Goal: Transaction & Acquisition: Subscribe to service/newsletter

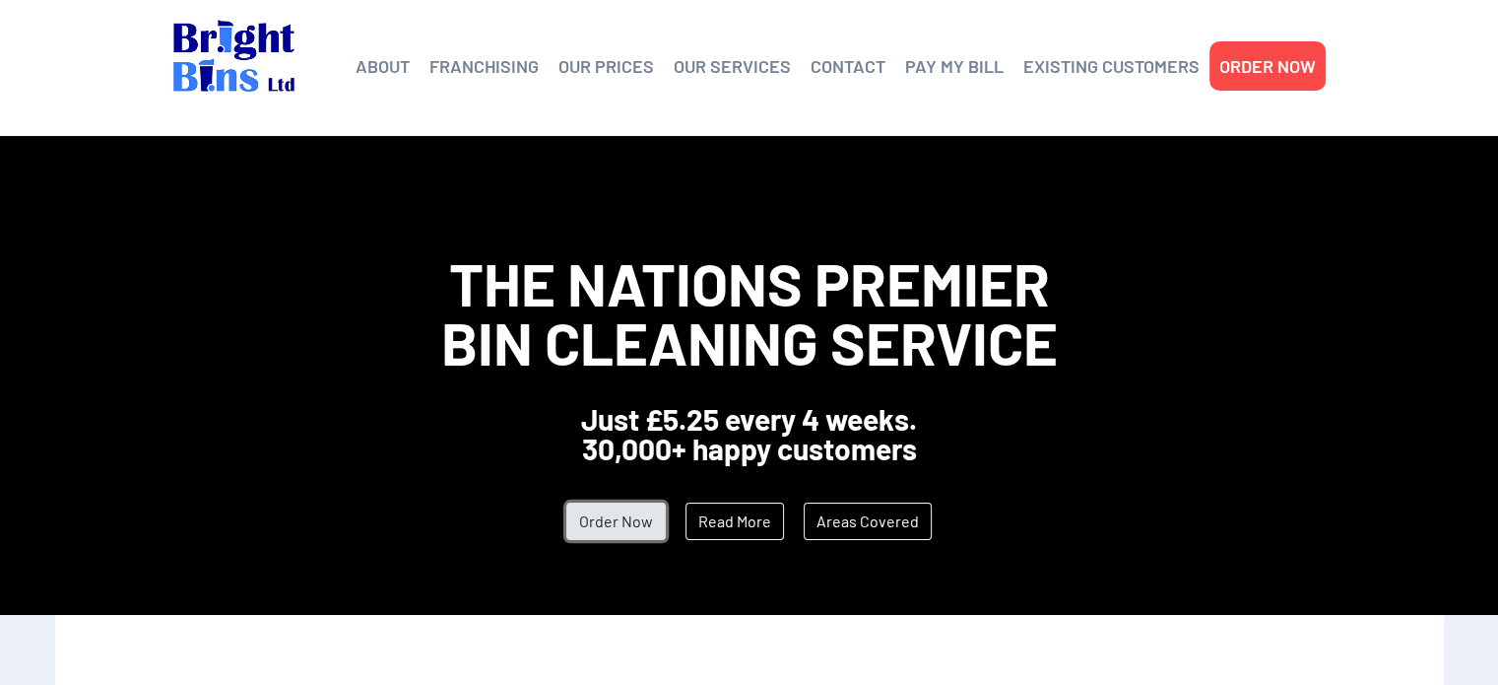
click at [606, 514] on link "Order Now" at bounding box center [615, 520] width 99 height 37
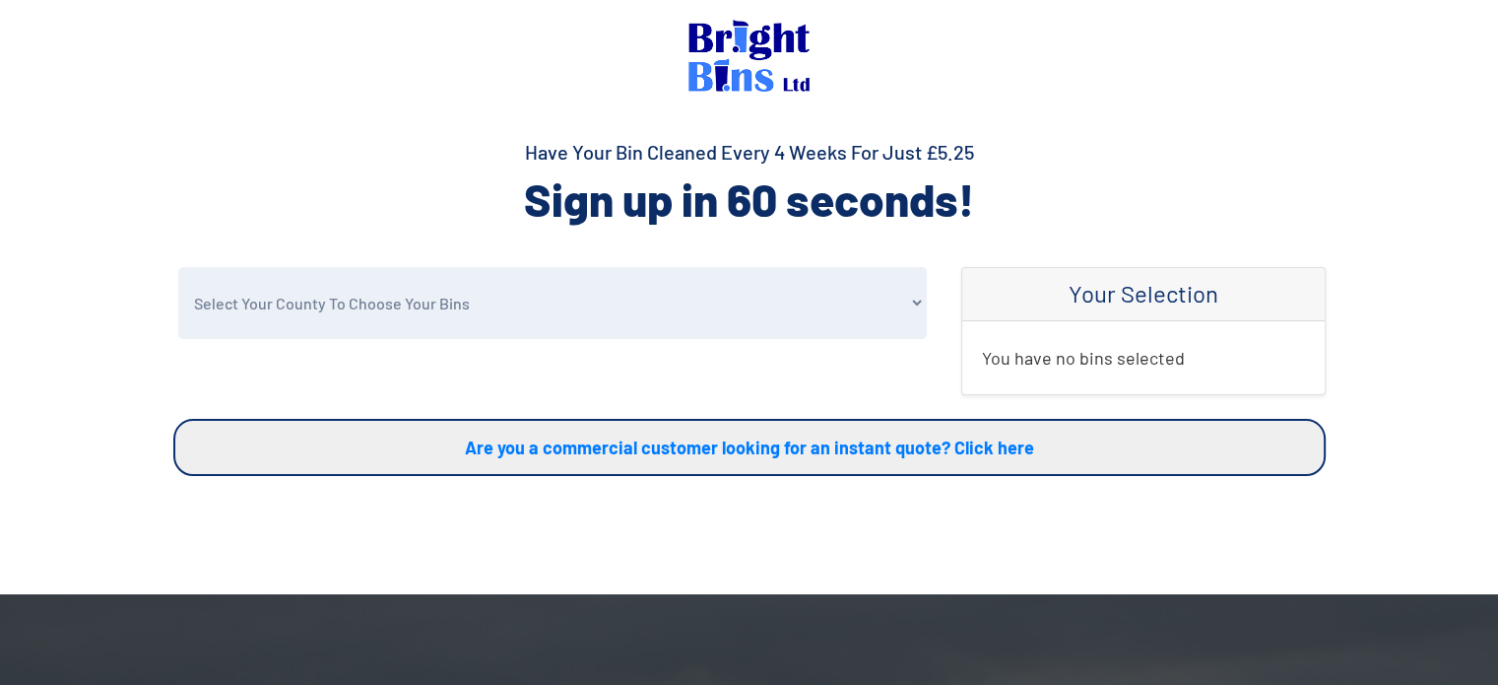
click at [333, 314] on select "Select Your County To Choose Your Bins [GEOGRAPHIC_DATA] [GEOGRAPHIC_DATA] [GEO…" at bounding box center [552, 303] width 749 height 72
select select "Conwy"
click at [178, 267] on select "Select Your County To Choose Your Bins [GEOGRAPHIC_DATA] [GEOGRAPHIC_DATA] [GEO…" at bounding box center [552, 303] width 749 height 72
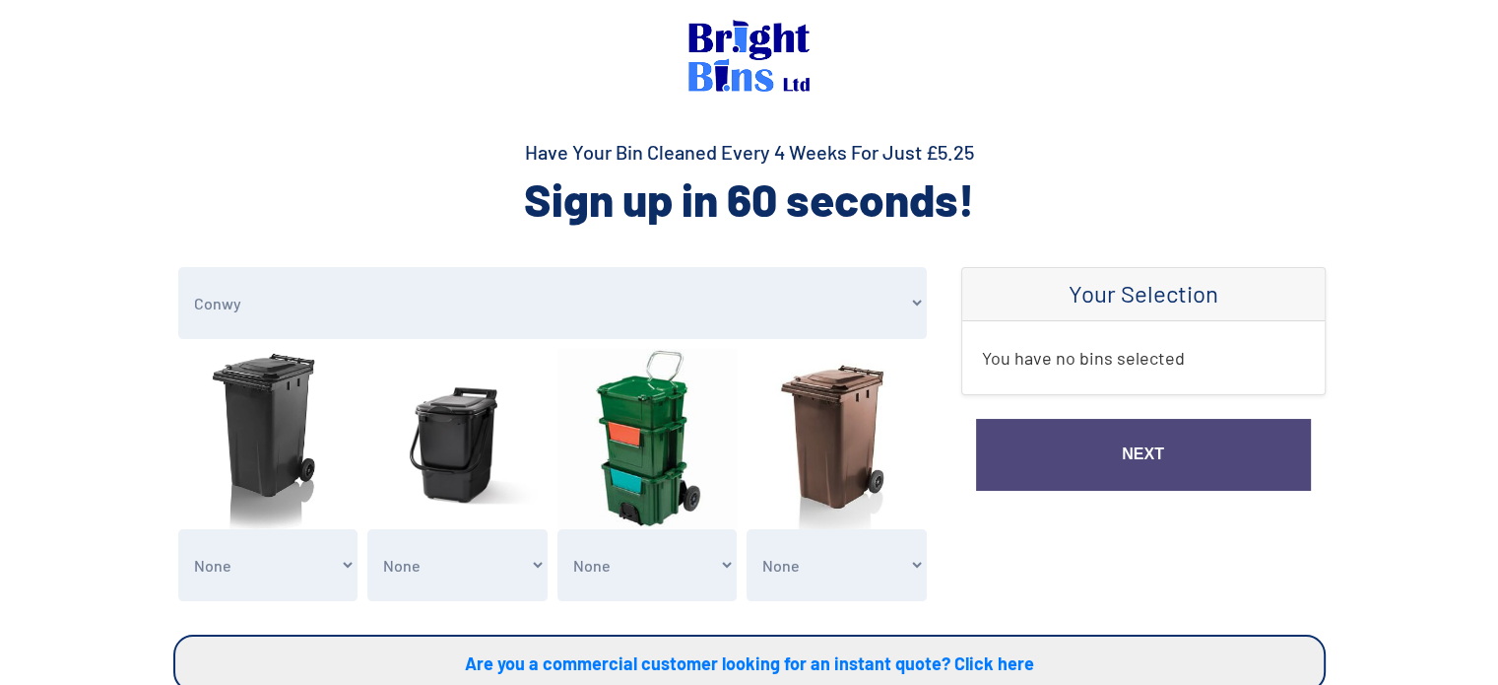
click at [259, 413] on img at bounding box center [268, 439] width 180 height 180
click at [313, 588] on select "None General Waste Bin - X1 (£5.25) General Waste Bin - X2 (£10.50) General Was…" at bounding box center [268, 565] width 180 height 72
select select "1"
click at [178, 529] on select "None General Waste Bin - X1 (£5.25) General Waste Bin - X2 (£10.50) General Was…" at bounding box center [268, 565] width 180 height 72
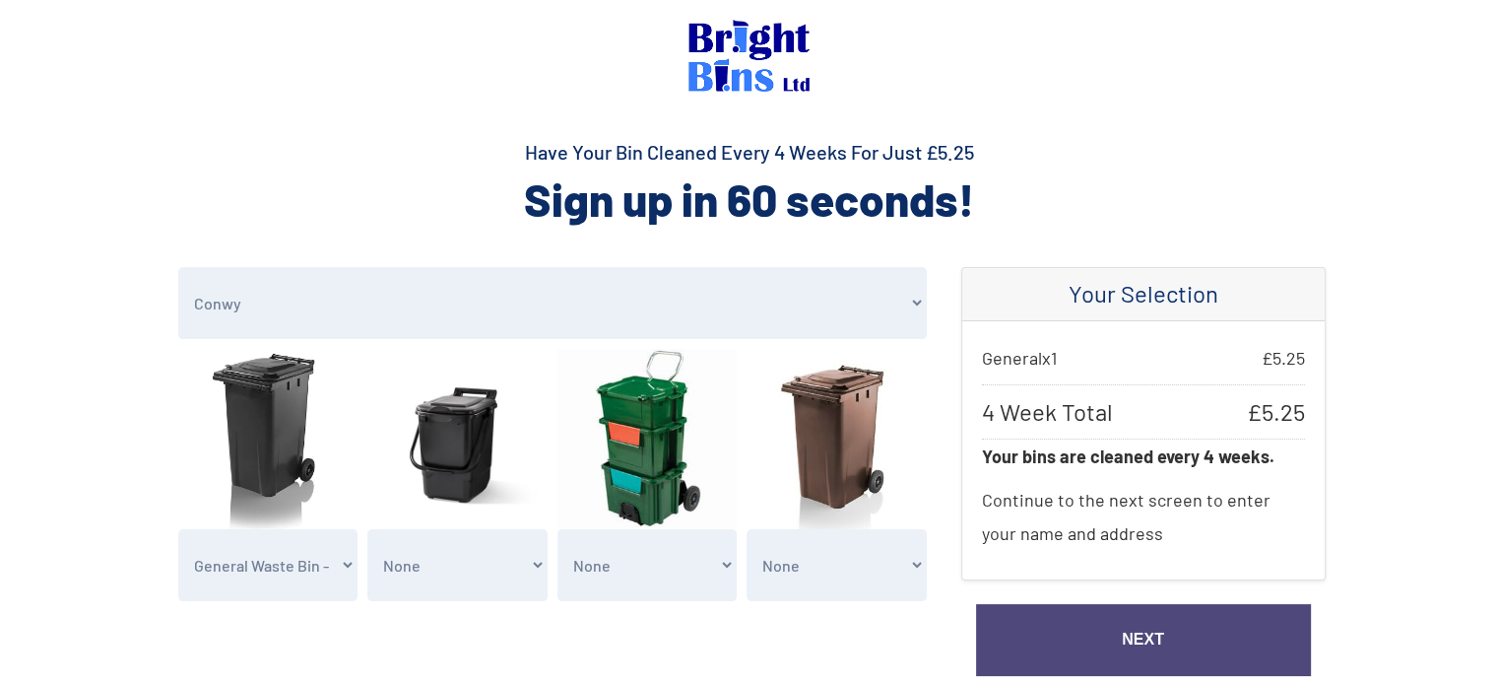
click at [324, 543] on select "None General Waste Bin - X1 (£5.25) General Waste Bin - X2 (£10.50) General Was…" at bounding box center [268, 565] width 180 height 72
click at [498, 301] on select "Select Your County To Choose Your Bins Cheshire Conwy Denbighshire Flintshire S…" at bounding box center [552, 303] width 749 height 72
click at [178, 267] on select "Select Your County To Choose Your Bins Cheshire Conwy Denbighshire Flintshire S…" at bounding box center [552, 303] width 749 height 72
click at [529, 554] on select "None Clean my 1 Food Waste Bin - £2.00 Clean my 2 Food Waste Bins - £4.00 Clean…" at bounding box center [457, 565] width 180 height 72
click at [501, 553] on select "None Clean my 1 Food Waste Bin - £2.00 Clean my 2 Food Waste Bins - £4.00 Clean…" at bounding box center [457, 565] width 180 height 72
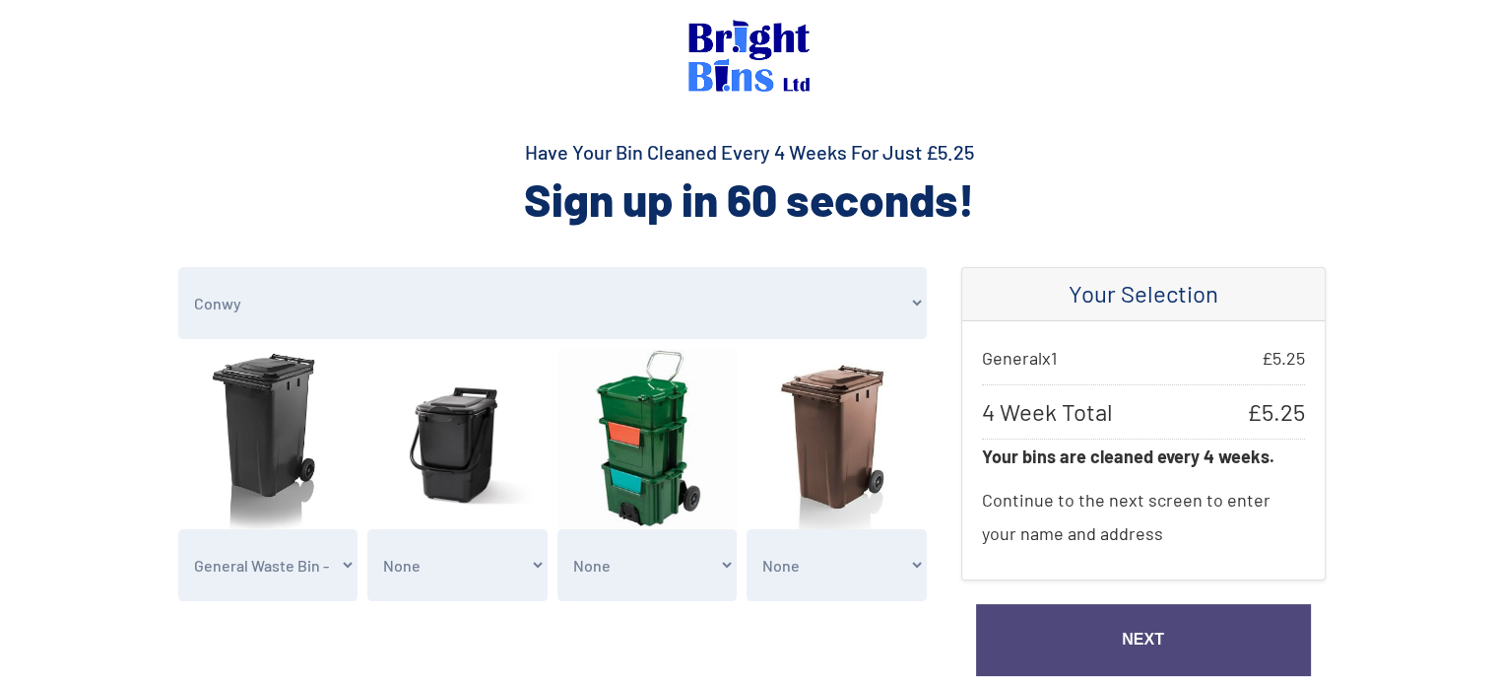
click at [1115, 634] on link "Next" at bounding box center [1143, 640] width 335 height 72
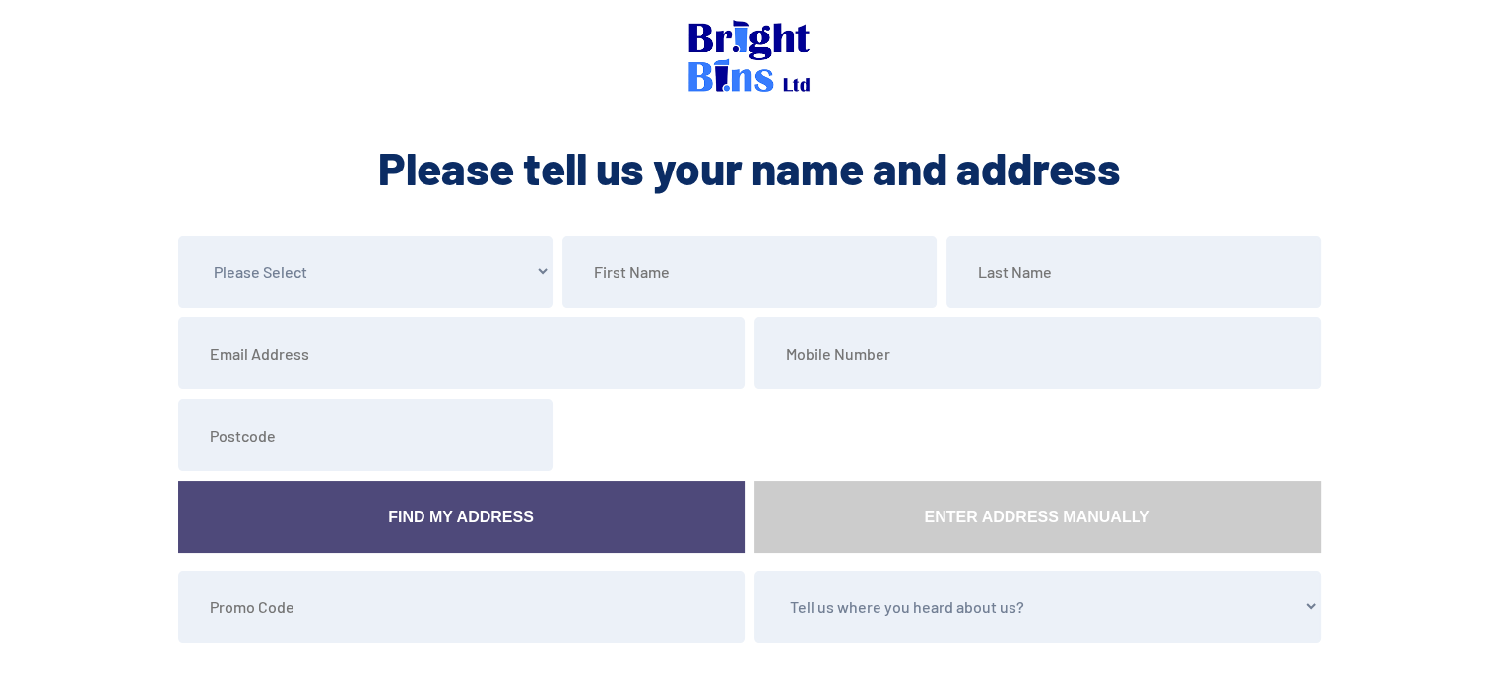
click at [258, 271] on select "Please Select Mr Mrs Miss Ms Dr Other" at bounding box center [365, 271] width 374 height 72
click at [1170, 431] on div at bounding box center [942, 435] width 768 height 72
click at [311, 233] on div "ABOUT Helping the Environment Franchising Bright Bins Frequently Asked Question…" at bounding box center [749, 397] width 1498 height 794
drag, startPoint x: 467, startPoint y: 216, endPoint x: 473, endPoint y: 301, distance: 85.9
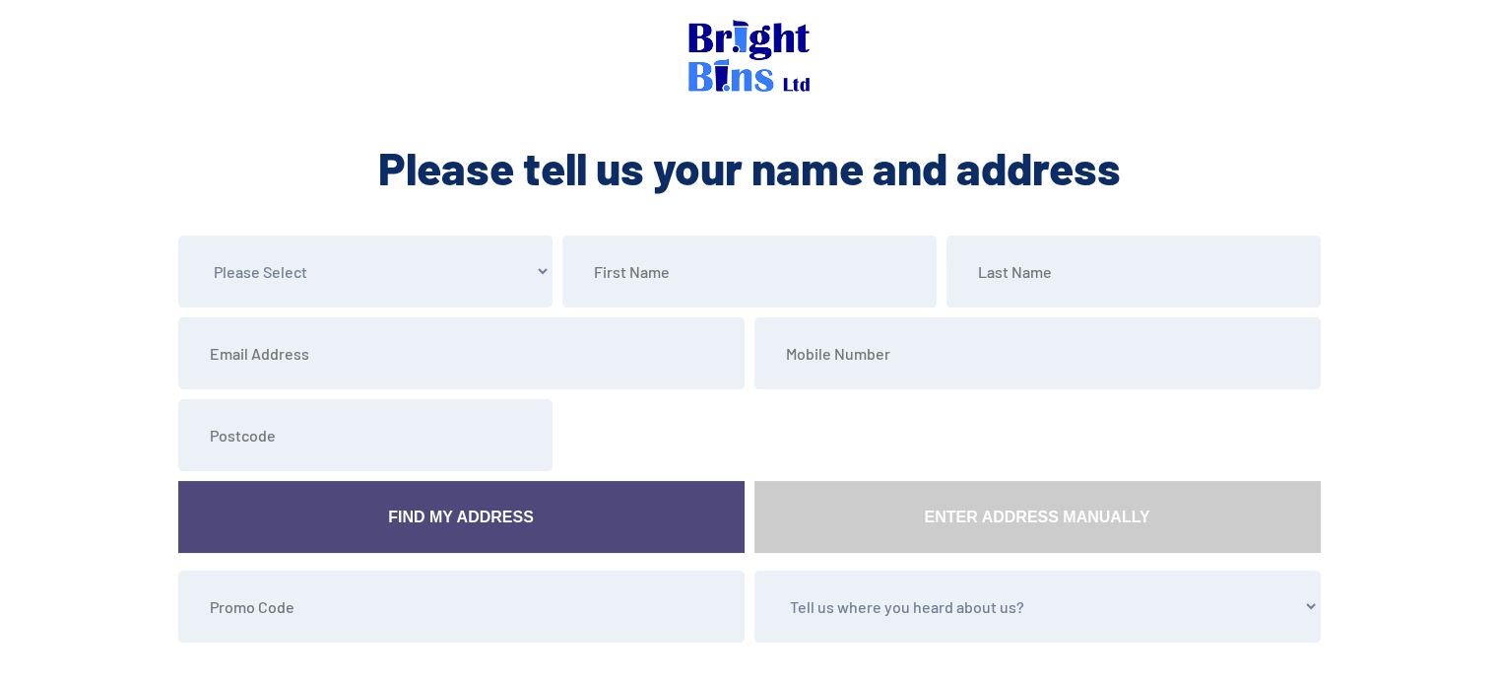
click at [473, 301] on div "ABOUT Helping the Environment Franchising Bright Bins Frequently Asked Question…" at bounding box center [749, 397] width 1498 height 794
click at [547, 283] on select "Please Select Mr Mrs Miss Ms Dr Other" at bounding box center [365, 271] width 374 height 72
select select "Mrs"
click at [178, 235] on select "Please Select Mr Mrs Miss Ms Dr Other" at bounding box center [365, 271] width 374 height 72
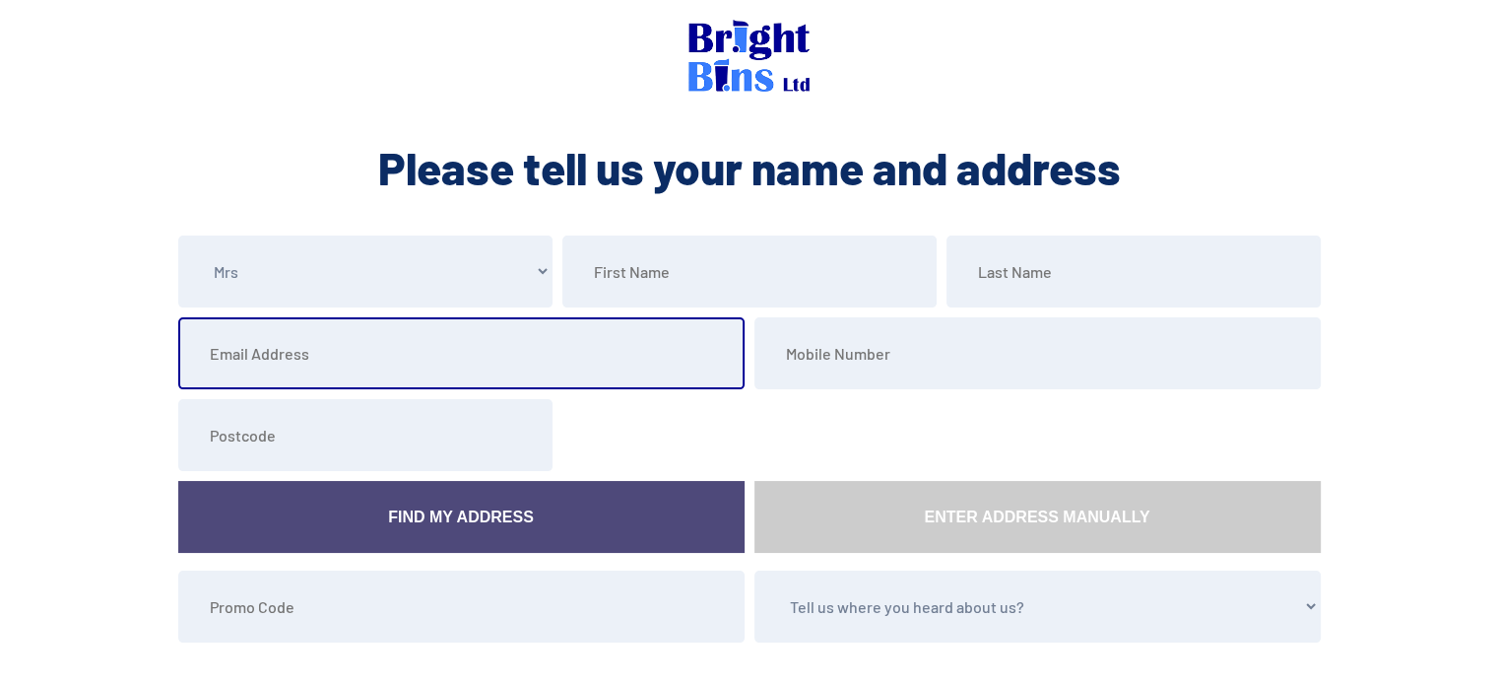
click at [627, 321] on input "email" at bounding box center [461, 353] width 566 height 72
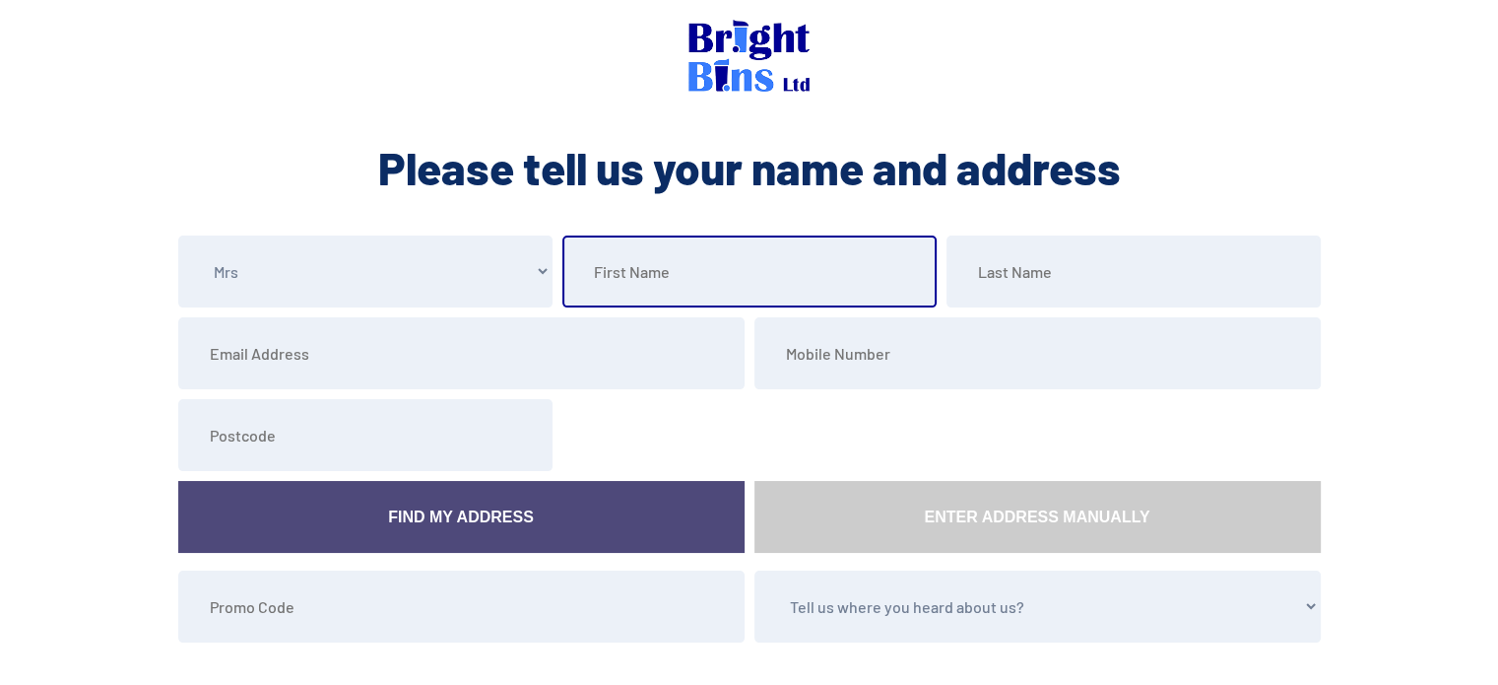
click at [612, 293] on input "text" at bounding box center [750, 271] width 374 height 72
type input "Julie"
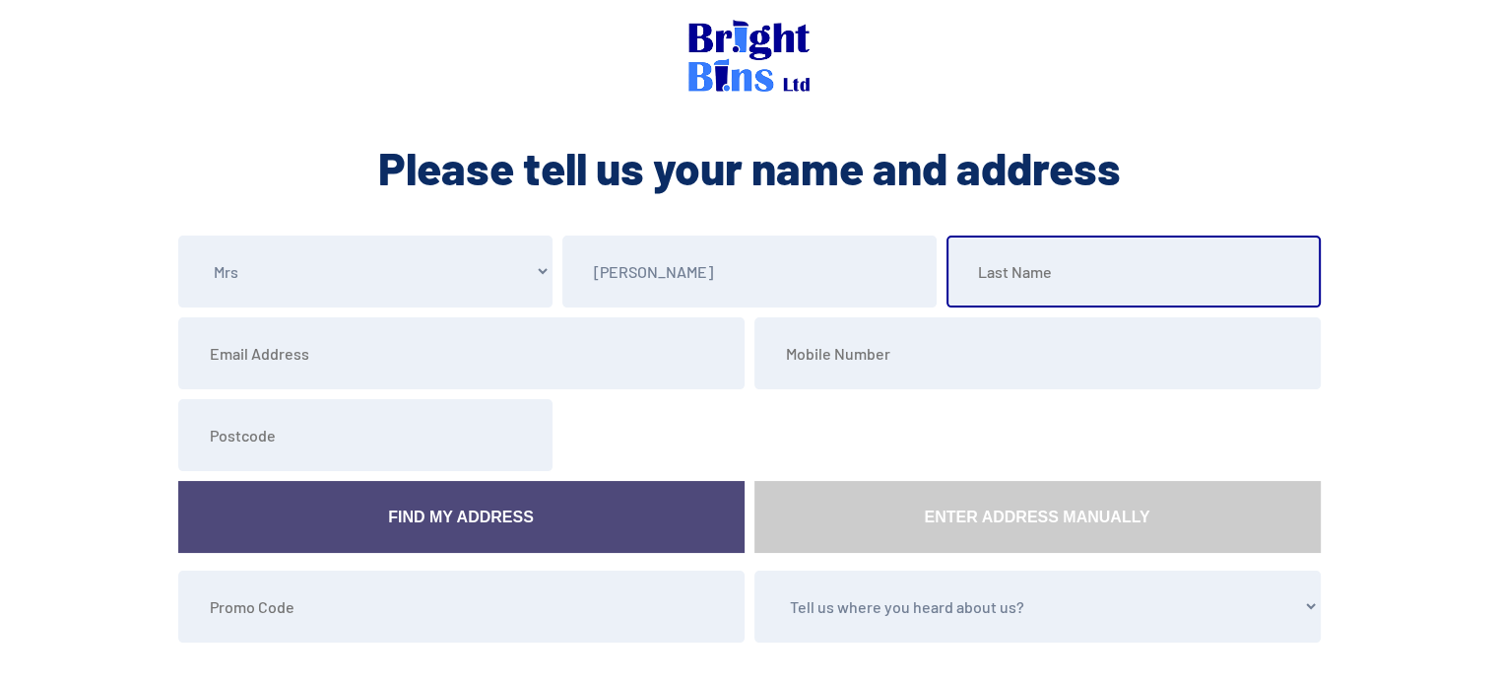
type input "Simmonds"
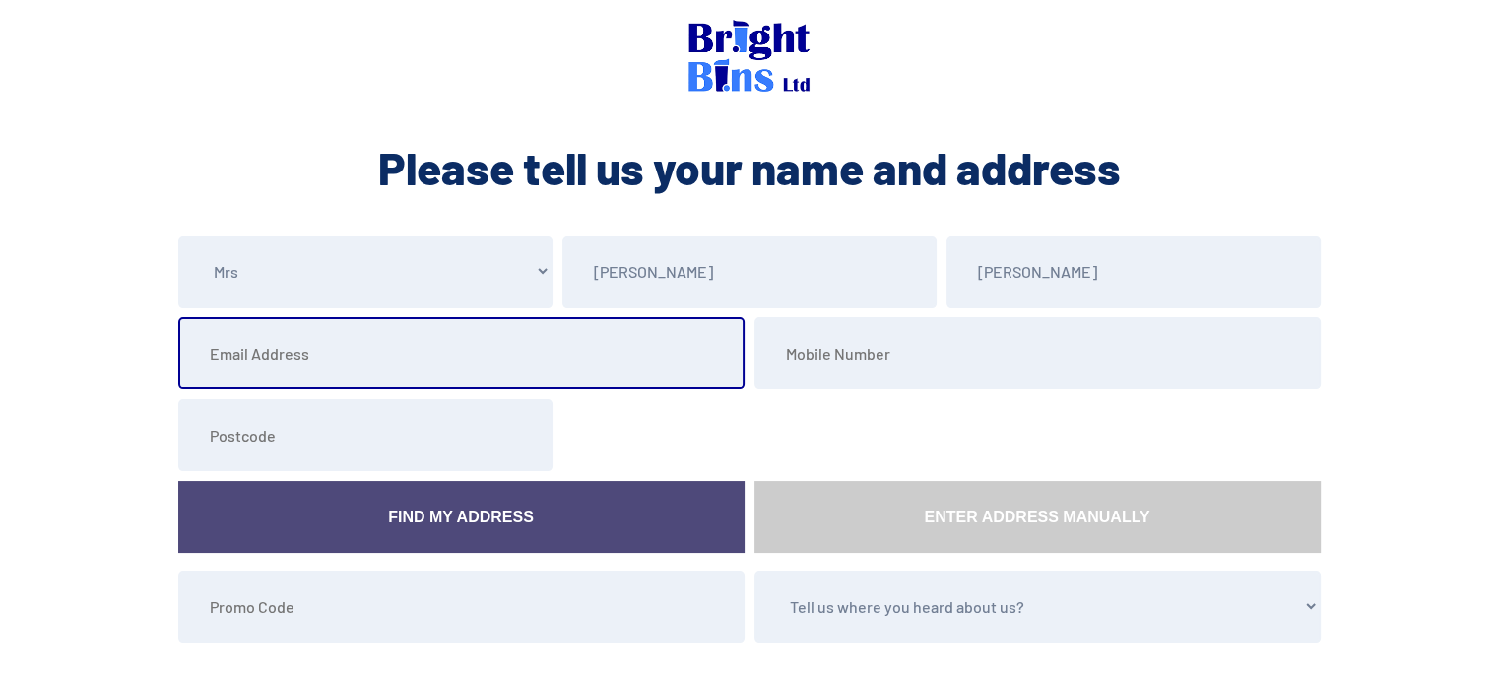
type input "jksimmo@yahoo.com"
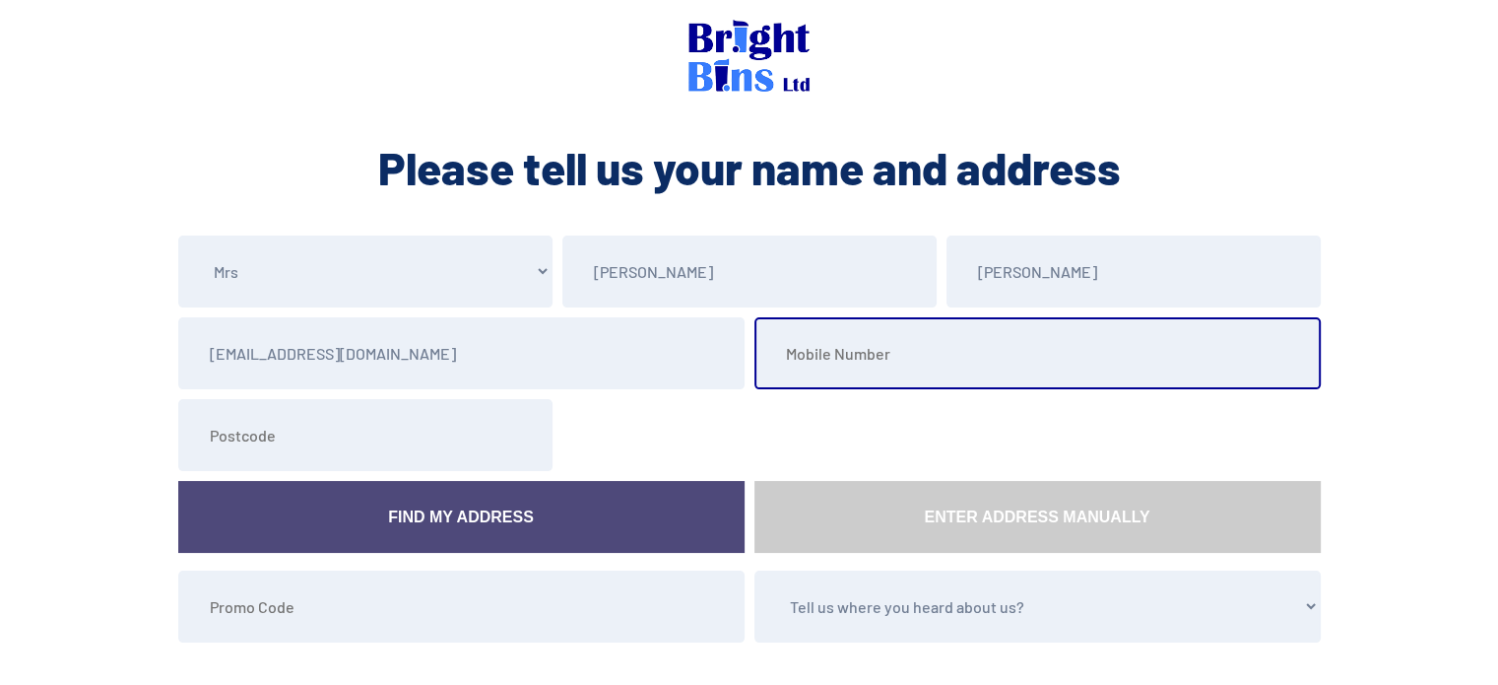
type input "07737610774"
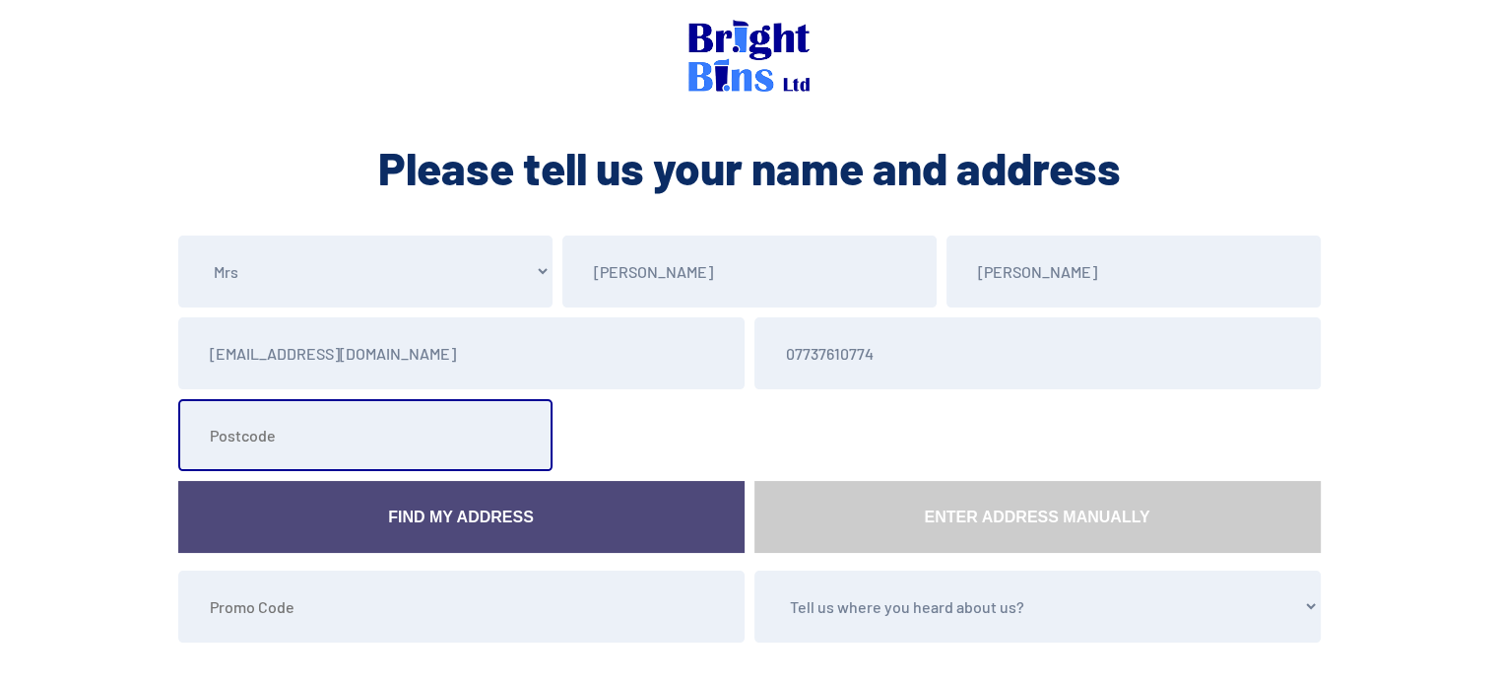
type input "LL18 5DX"
click at [541, 511] on link "Find My Address" at bounding box center [461, 517] width 566 height 72
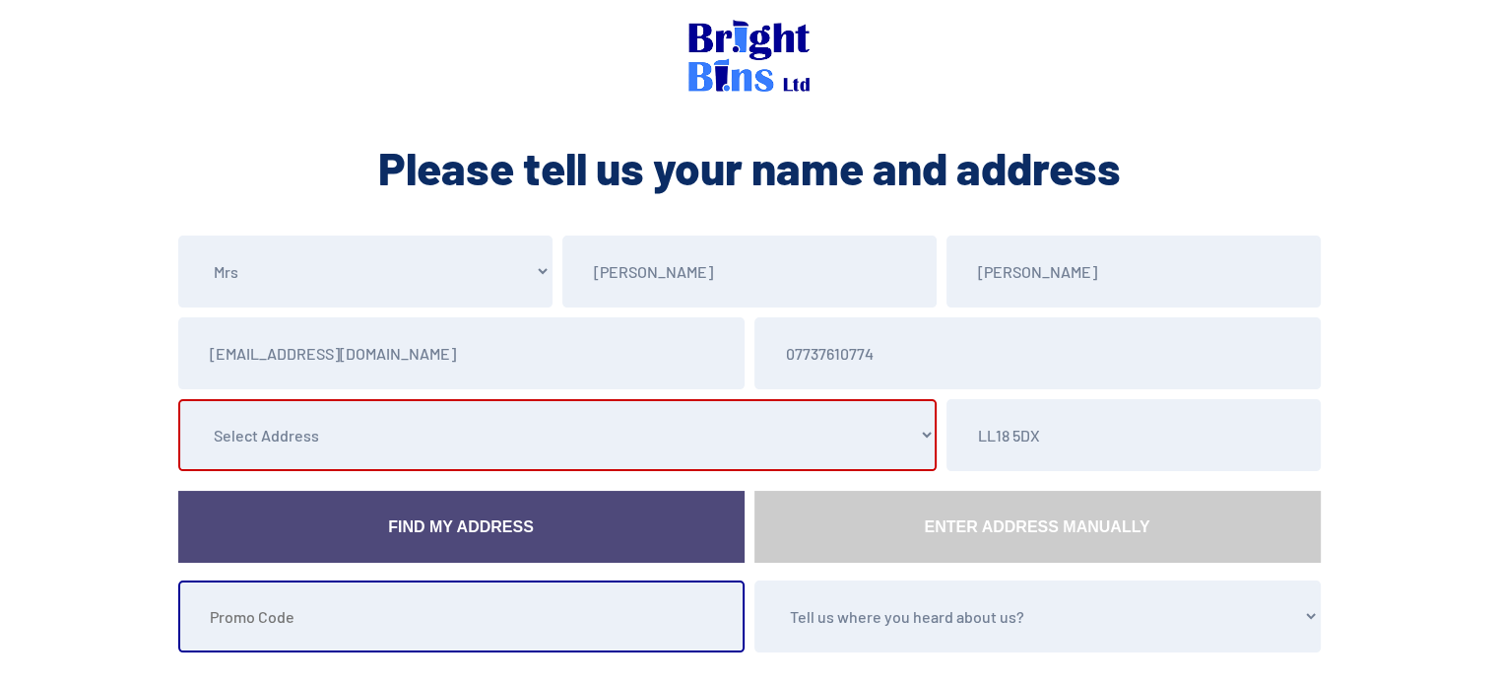
click at [537, 573] on form "Please Select Mr Mrs Miss Ms Dr Other Julie Simmonds jksimmo@yahoo.com 07737610…" at bounding box center [749, 448] width 1153 height 427
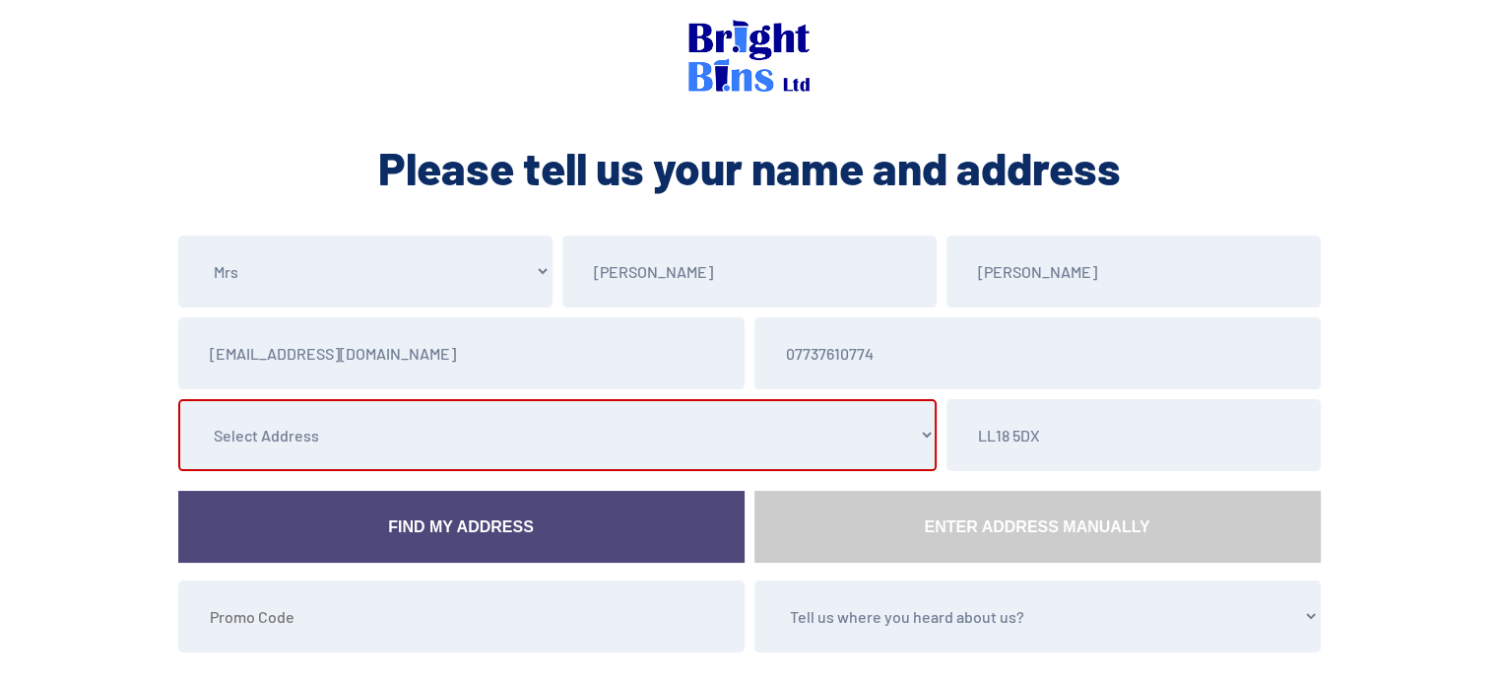
click at [522, 432] on select "Select Address 1 Garth Morfa, , , , Kinmel Bay, Rhyl, Conwy 2 Garth Morfa, , , …" at bounding box center [557, 435] width 759 height 72
select select "Conwy"
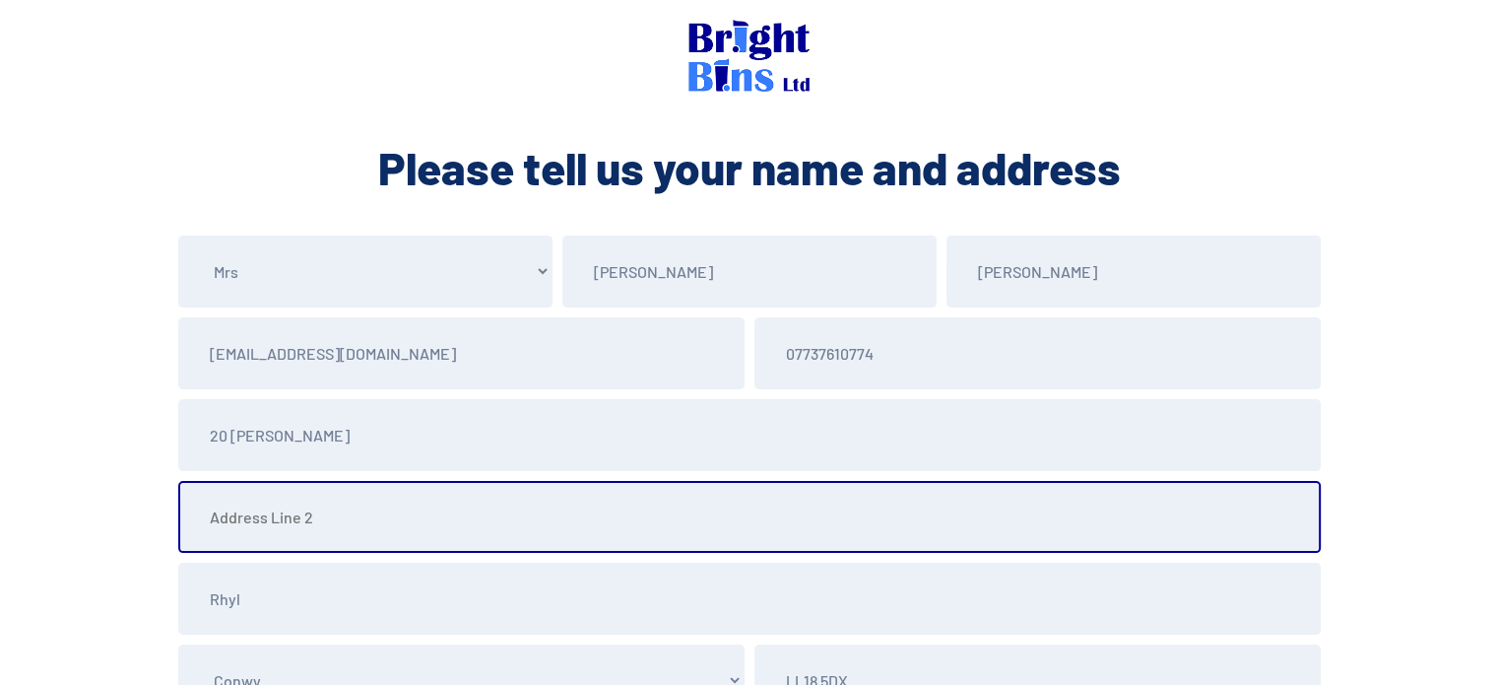
click at [257, 531] on input "text" at bounding box center [749, 517] width 1143 height 72
click at [210, 530] on input "text" at bounding box center [749, 517] width 1143 height 72
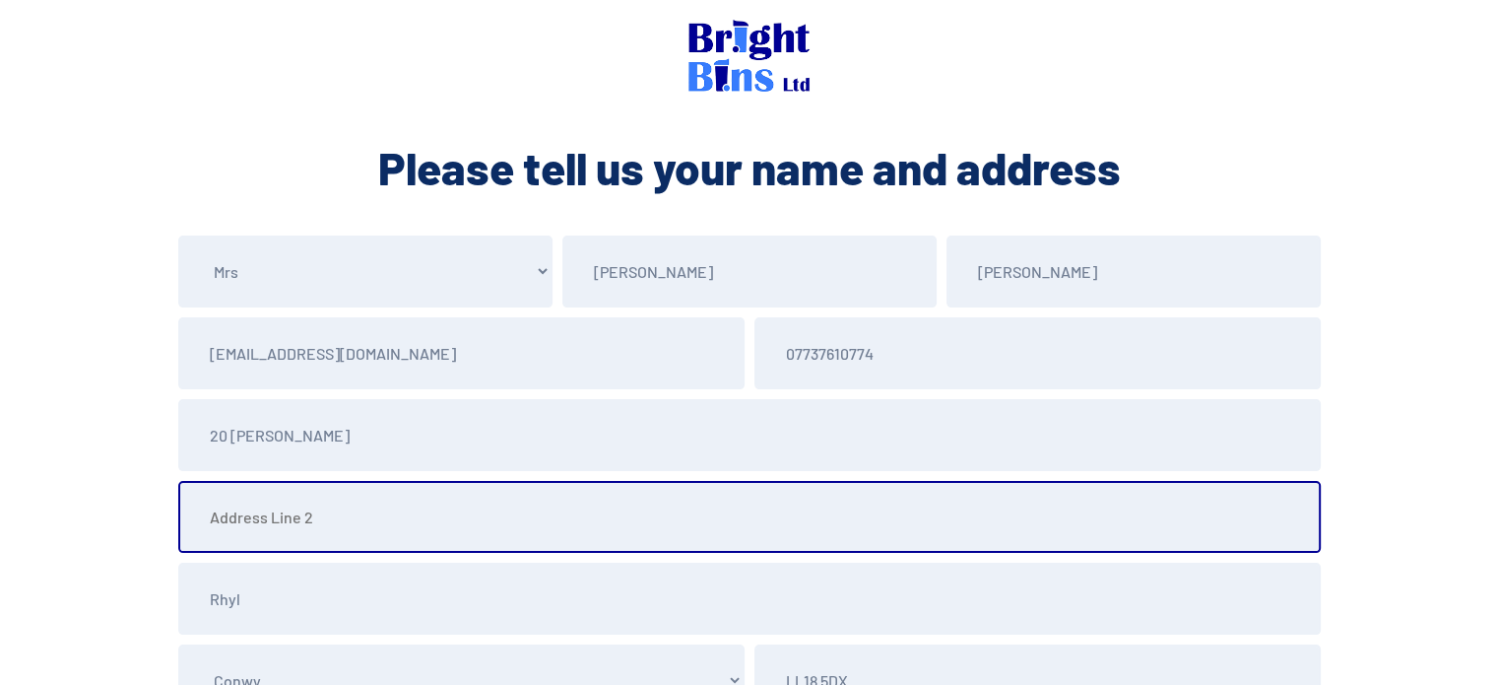
click at [210, 530] on input "text" at bounding box center [749, 517] width 1143 height 72
click at [258, 543] on input "text" at bounding box center [749, 517] width 1143 height 72
click at [202, 541] on input "text" at bounding box center [749, 517] width 1143 height 72
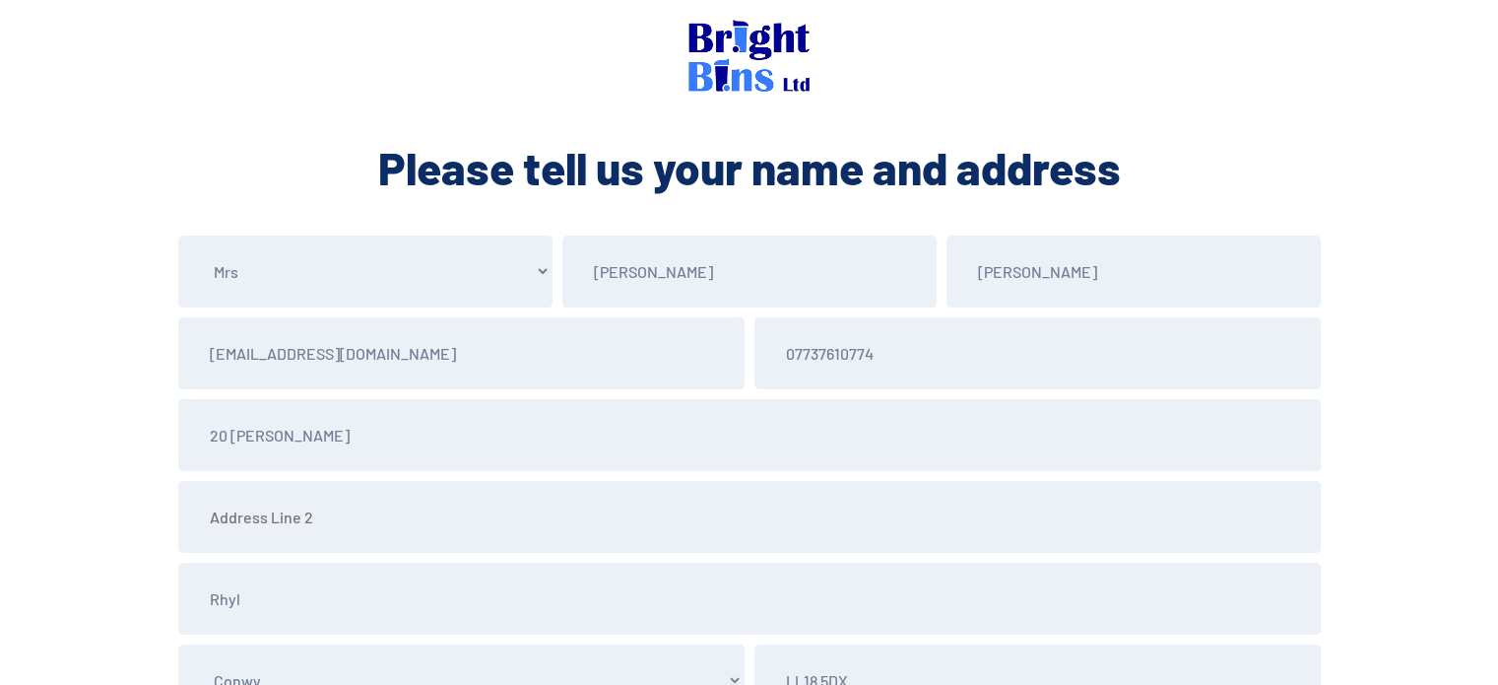
click at [114, 560] on section "Please Select Mr Mrs Miss Ms Dr Other Julie Simmonds jksimmo@yahoo.com 07737610…" at bounding box center [749, 632] width 1498 height 794
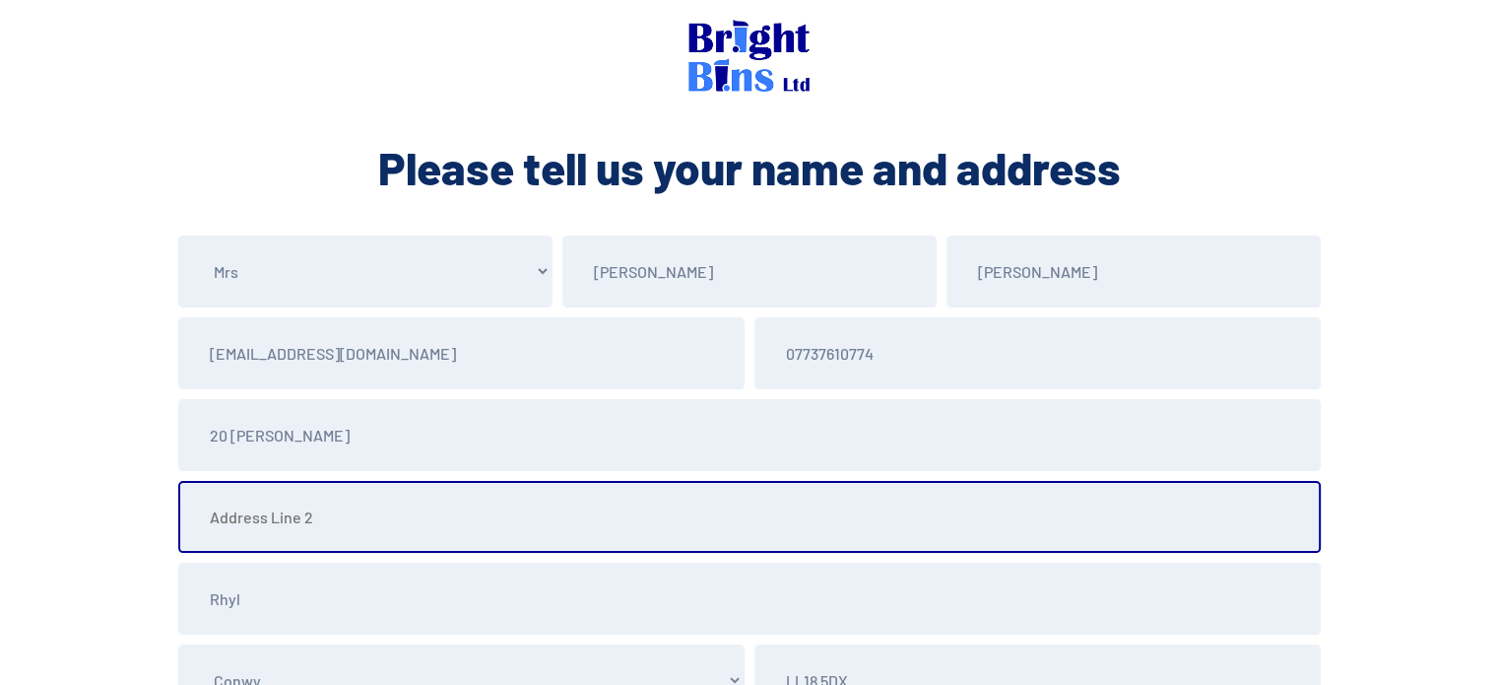
click at [246, 533] on input "text" at bounding box center [749, 517] width 1143 height 72
click at [193, 517] on input "text" at bounding box center [749, 517] width 1143 height 72
type input "Kinmel Bay"
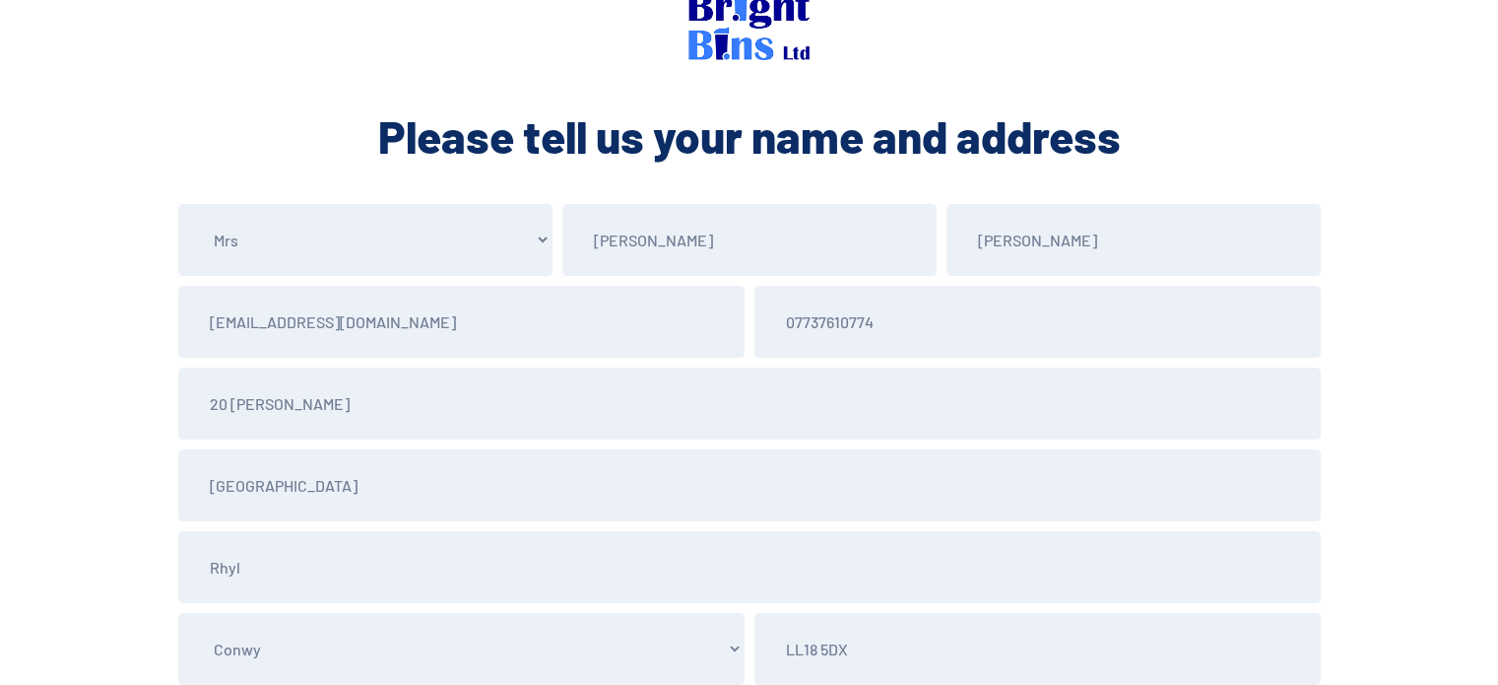
scroll to position [344, 0]
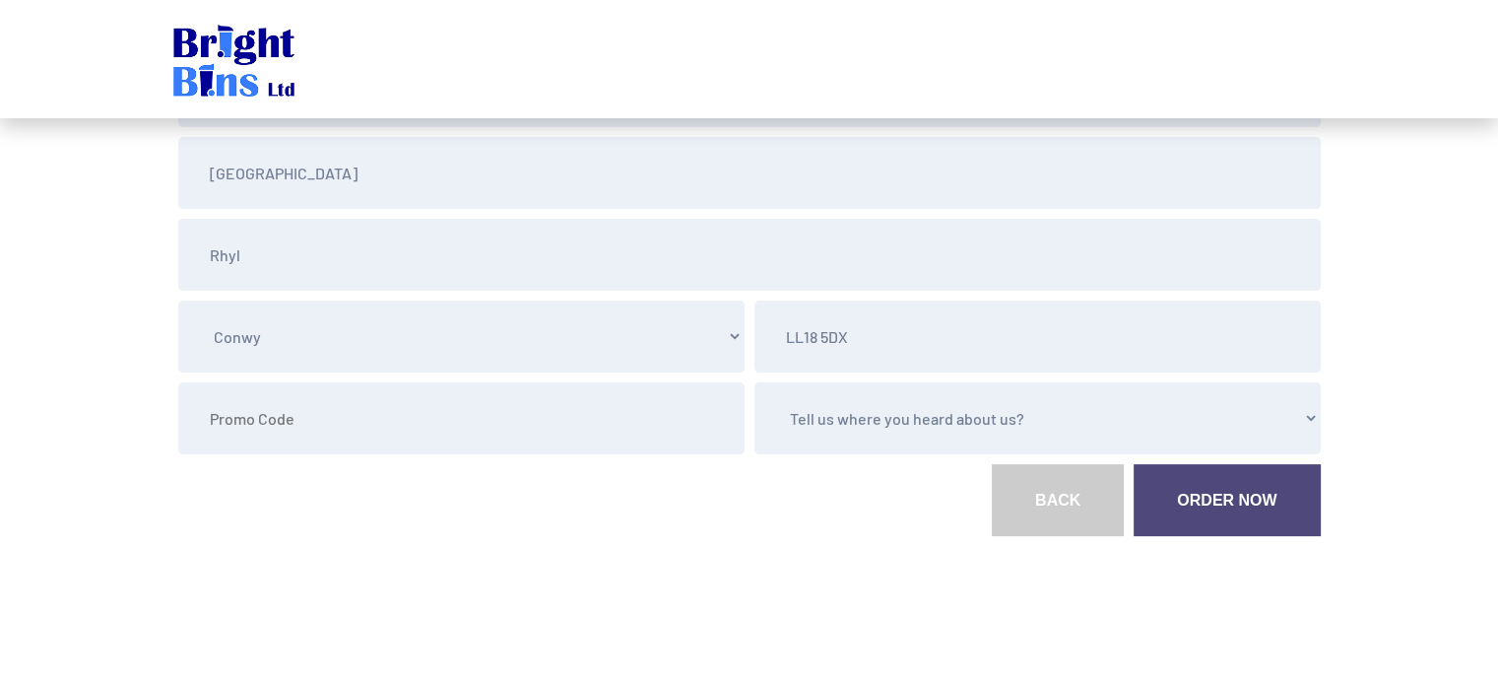
click at [1036, 409] on select "Tell us where you heard about us? Word of Mouth Leaflet Sticker On Bin Spoke To…" at bounding box center [1038, 418] width 566 height 72
click at [876, 437] on select "Tell us where you heard about us? Word of Mouth Leaflet Sticker On Bin Spoke To…" at bounding box center [1038, 418] width 566 height 72
click at [1404, 377] on section "Please Select Mr Mrs Miss Ms Dr Other Julie Simmonds jksimmo@yahoo.com 07737610…" at bounding box center [749, 289] width 1498 height 794
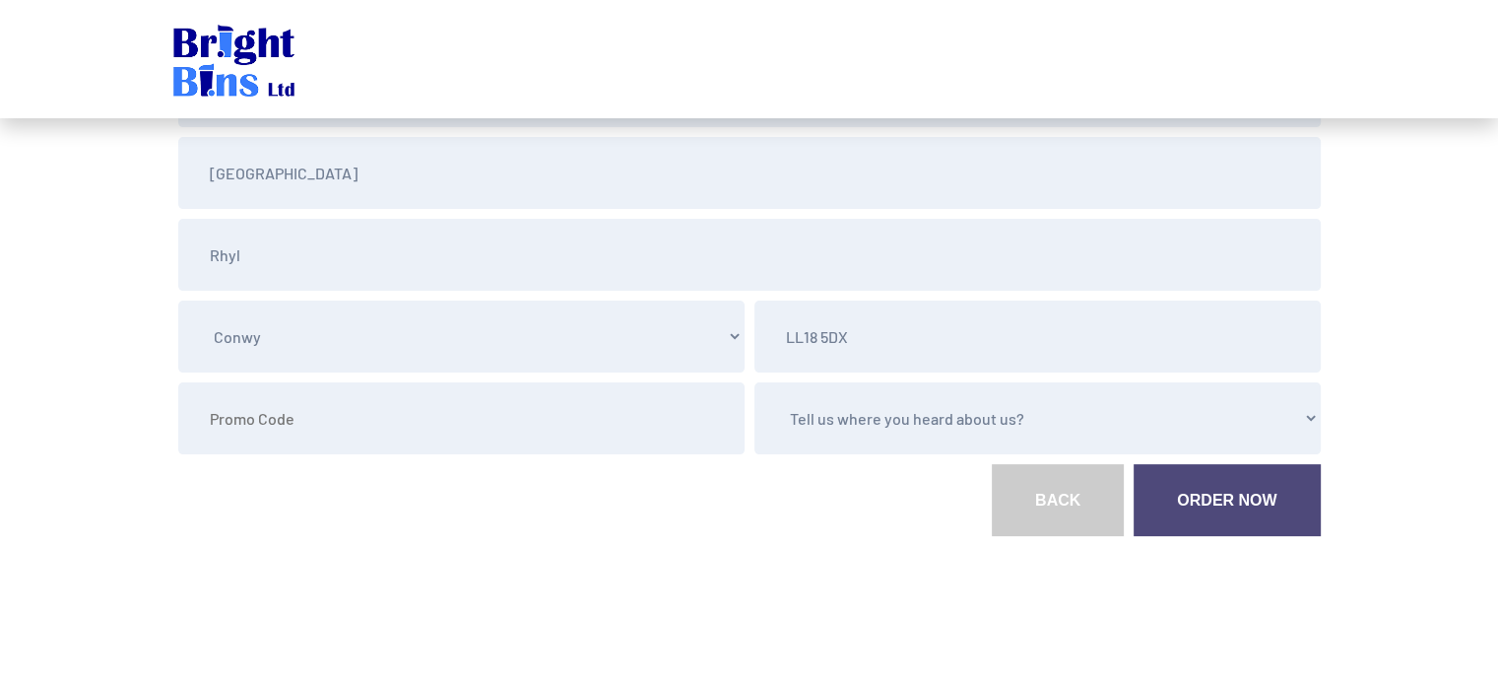
click at [1155, 423] on select "Tell us where you heard about us? Word of Mouth Leaflet Sticker On Bin Spoke To…" at bounding box center [1038, 418] width 566 height 72
select select "Other"
click at [755, 382] on select "Tell us where you heard about us? Word of Mouth Leaflet Sticker On Bin Spoke To…" at bounding box center [1038, 418] width 566 height 72
click at [1225, 520] on link "Order Now" at bounding box center [1227, 500] width 186 height 72
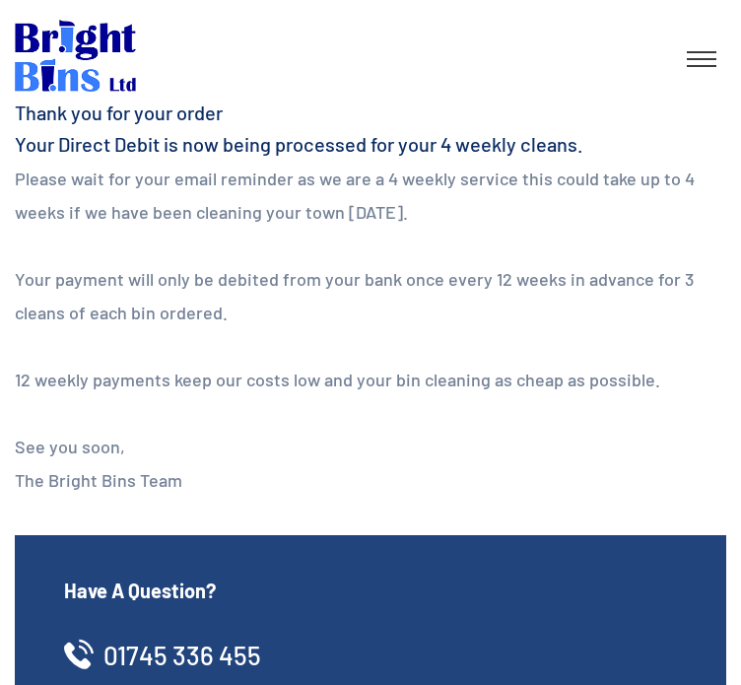
click at [435, 311] on p "Your payment will only be debited from your bank once every 12 weeks in advance…" at bounding box center [370, 295] width 711 height 67
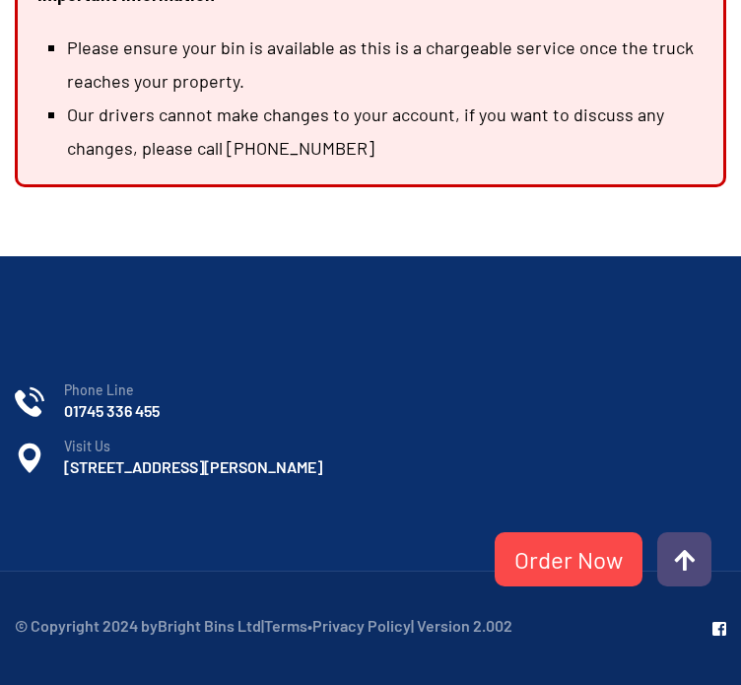
scroll to position [872, 0]
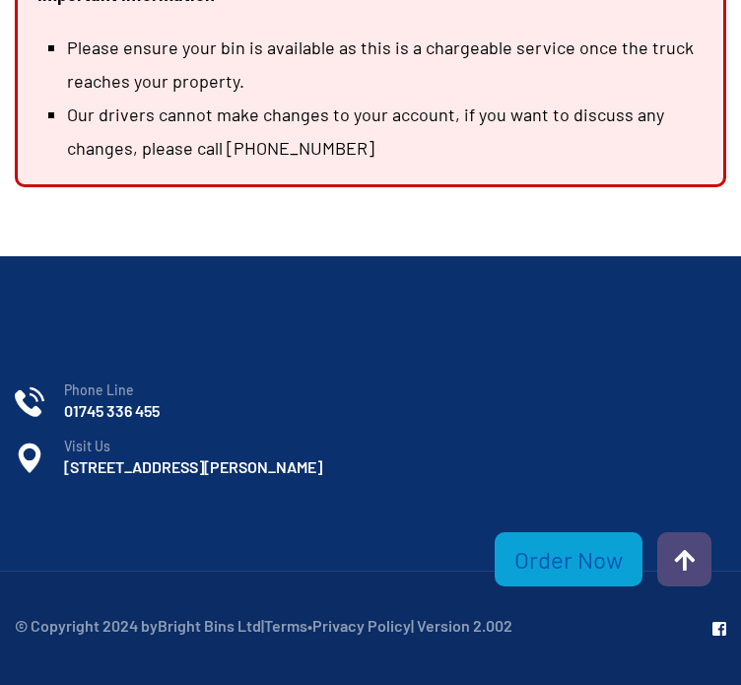
click at [609, 560] on link "Order Now" at bounding box center [569, 559] width 148 height 54
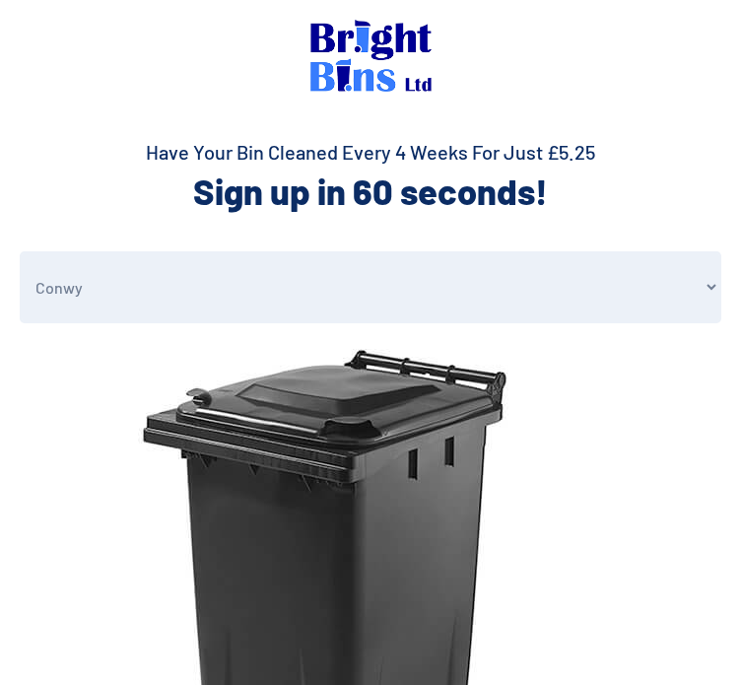
select select "Conwy"
select select "1"
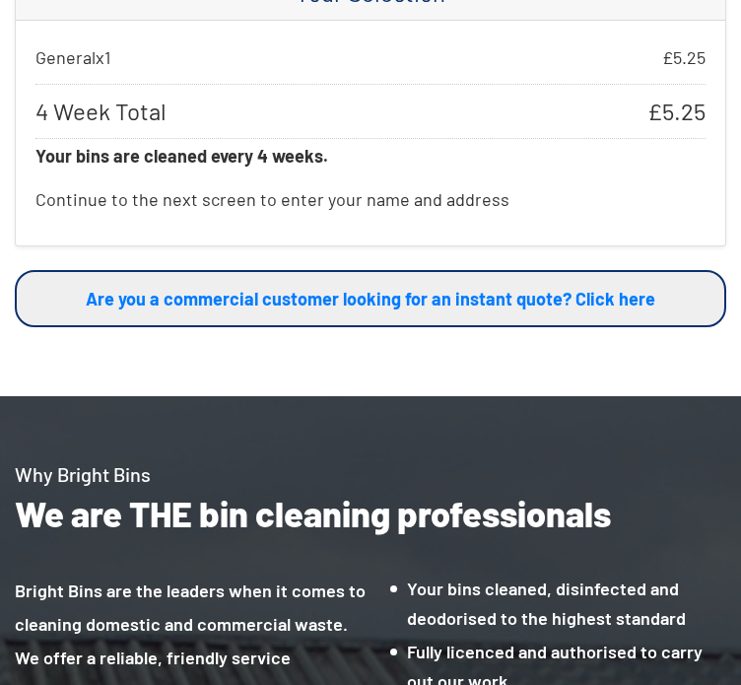
scroll to position [2561, 0]
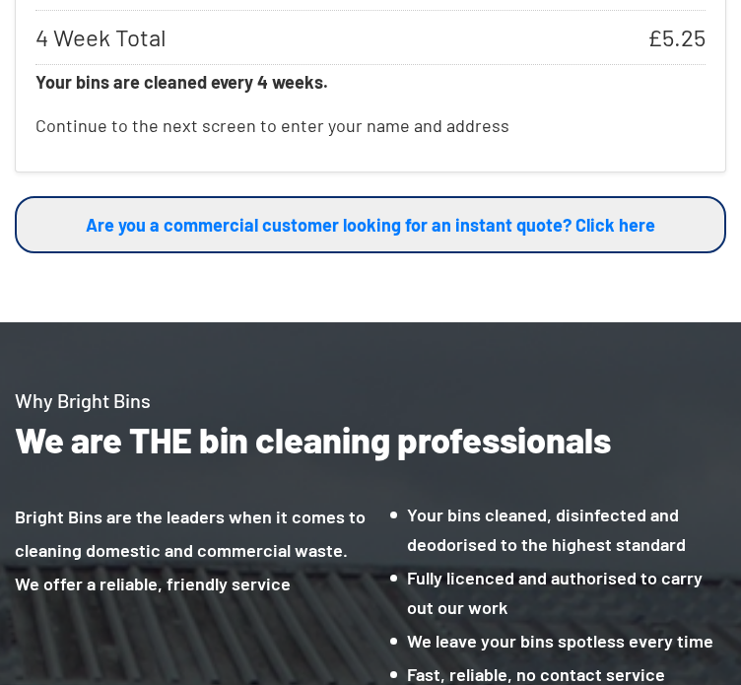
click at [504, 58] on p "4 Week Total £ 5.25" at bounding box center [370, 37] width 670 height 55
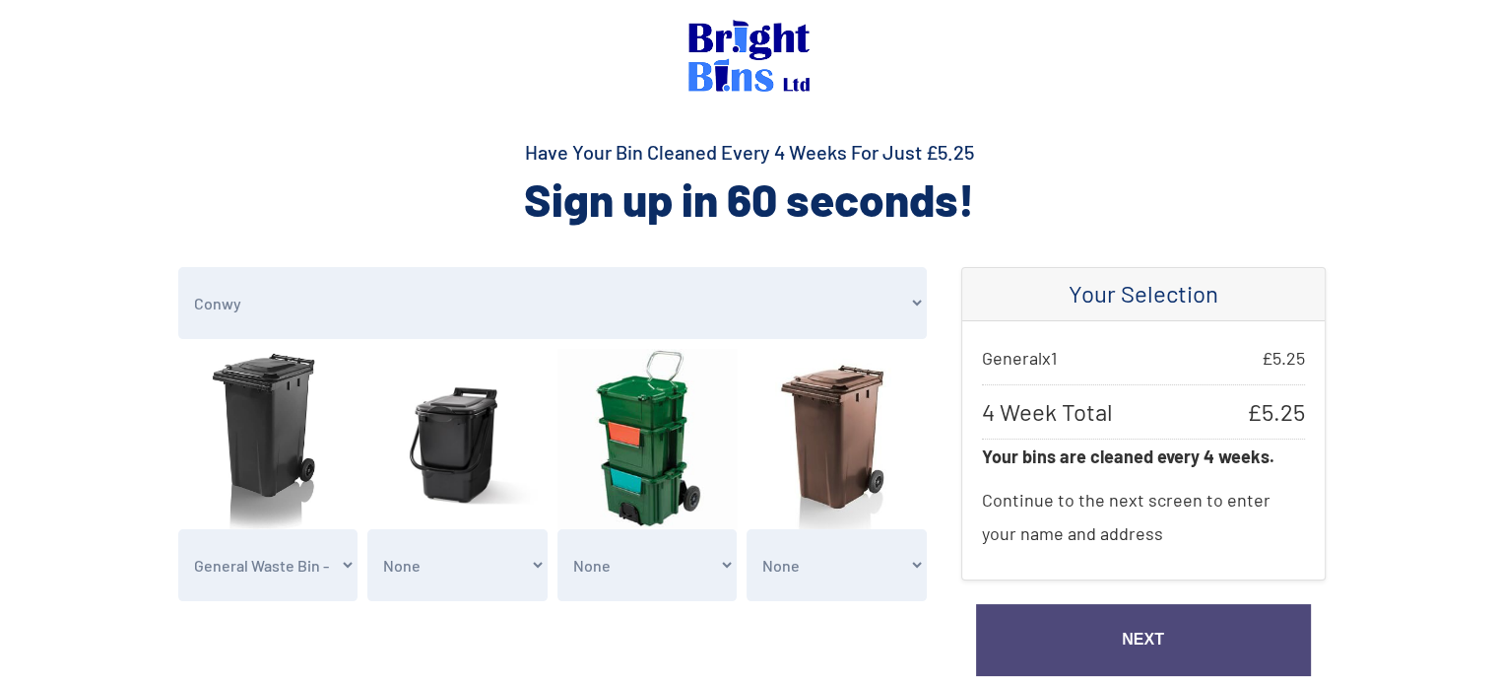
scroll to position [0, 0]
